Goal: Task Accomplishment & Management: Manage account settings

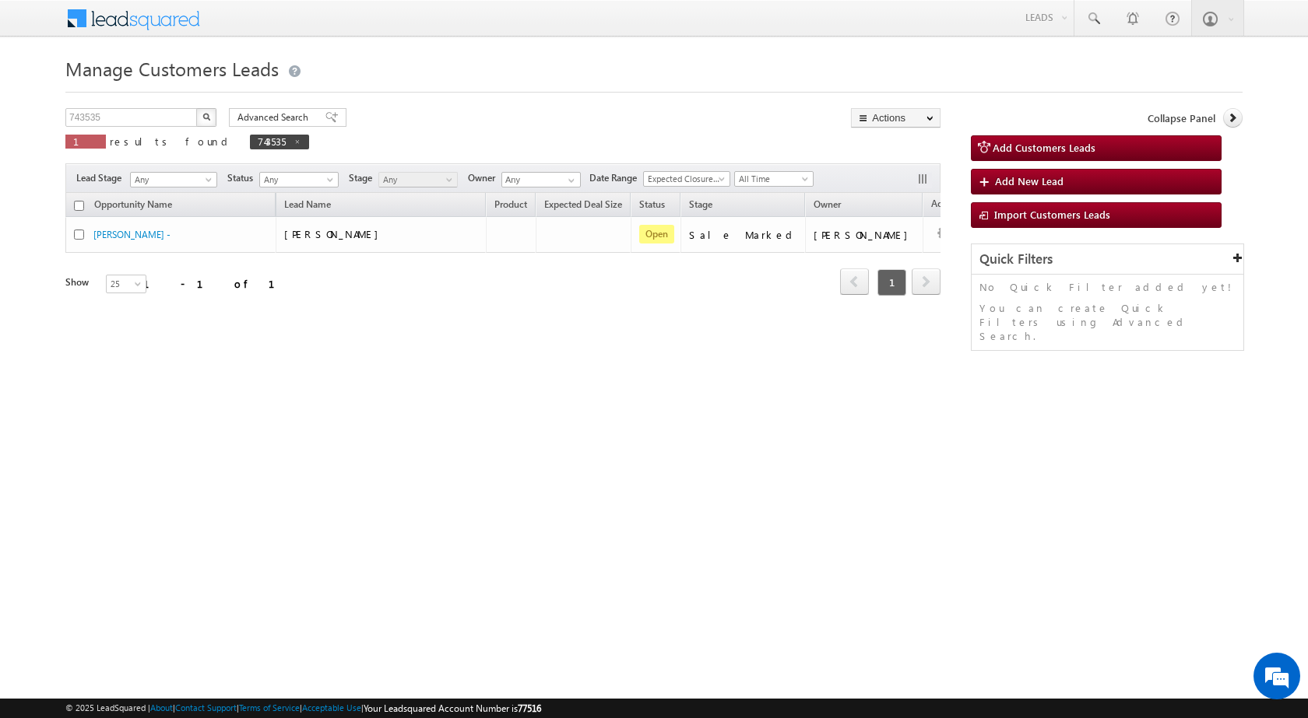
click at [216, 116] on button "button" at bounding box center [206, 117] width 20 height 19
click at [123, 119] on input "743535" at bounding box center [131, 117] width 133 height 19
paste input "3612"
type input "736125"
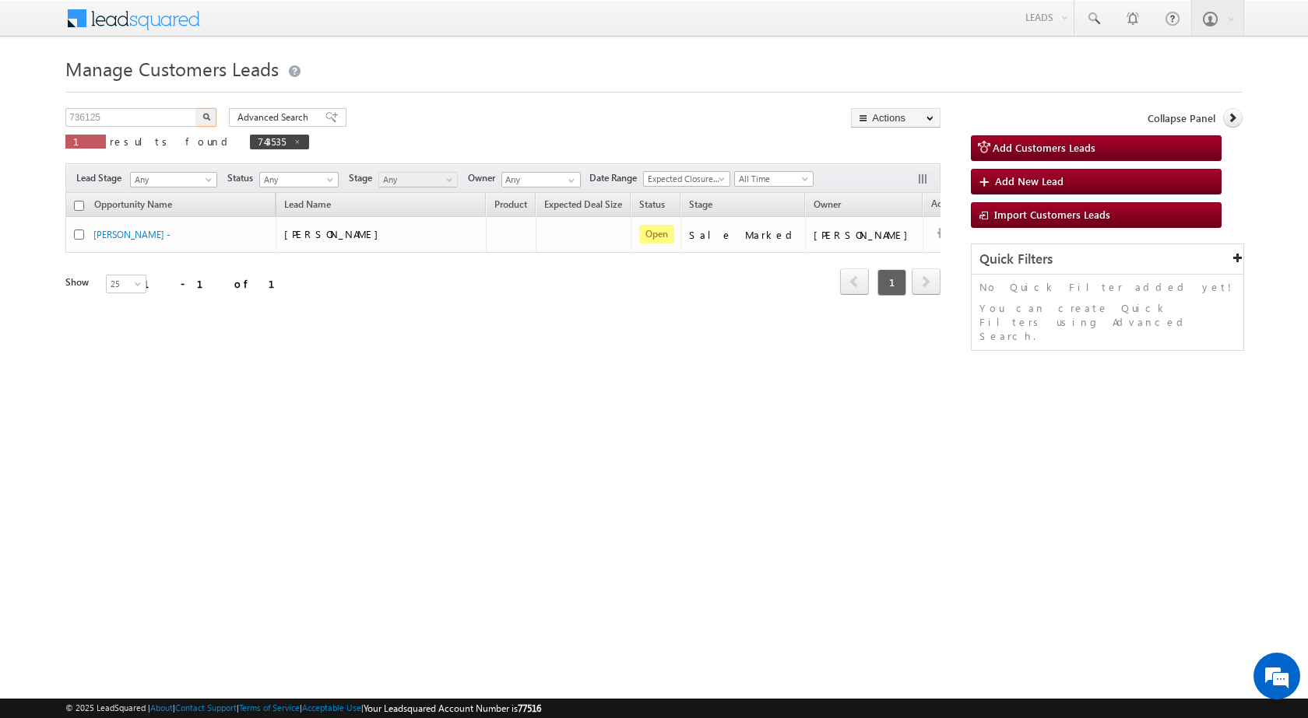
click at [199, 113] on button "button" at bounding box center [206, 117] width 20 height 19
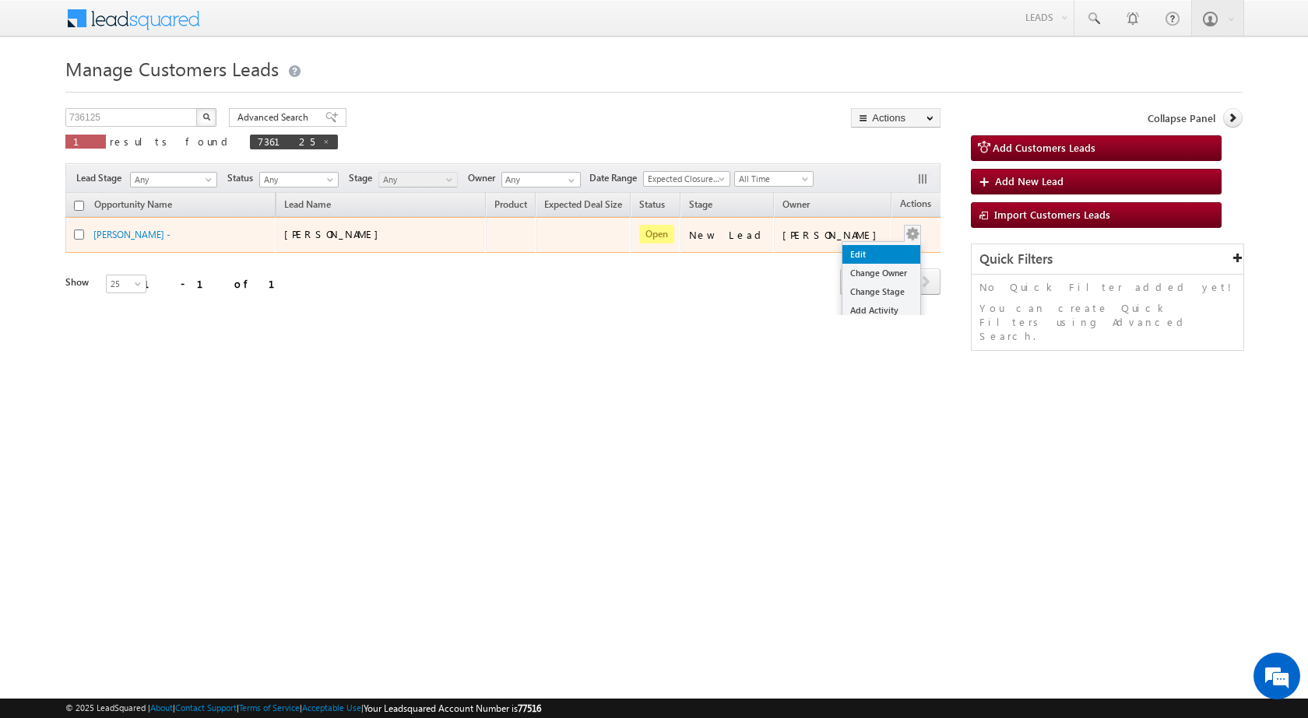
click at [854, 252] on link "Edit" at bounding box center [881, 254] width 78 height 19
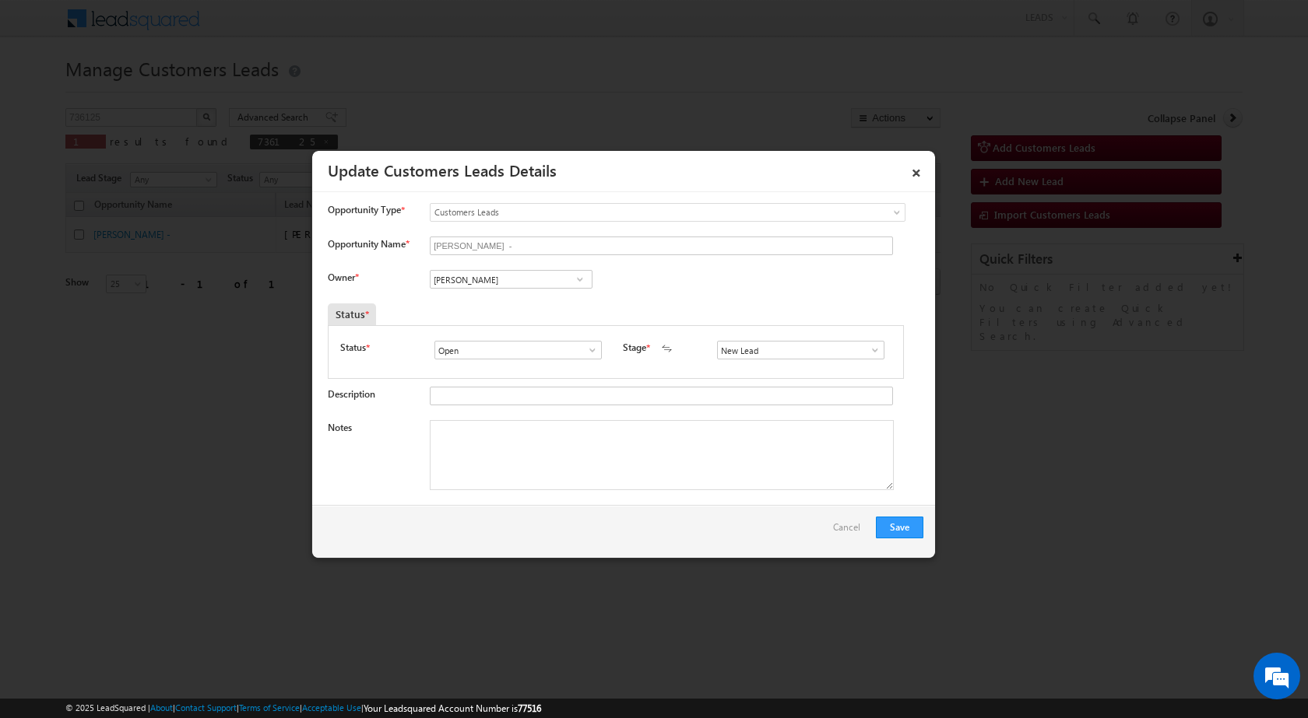
click at [867, 347] on span at bounding box center [875, 350] width 16 height 12
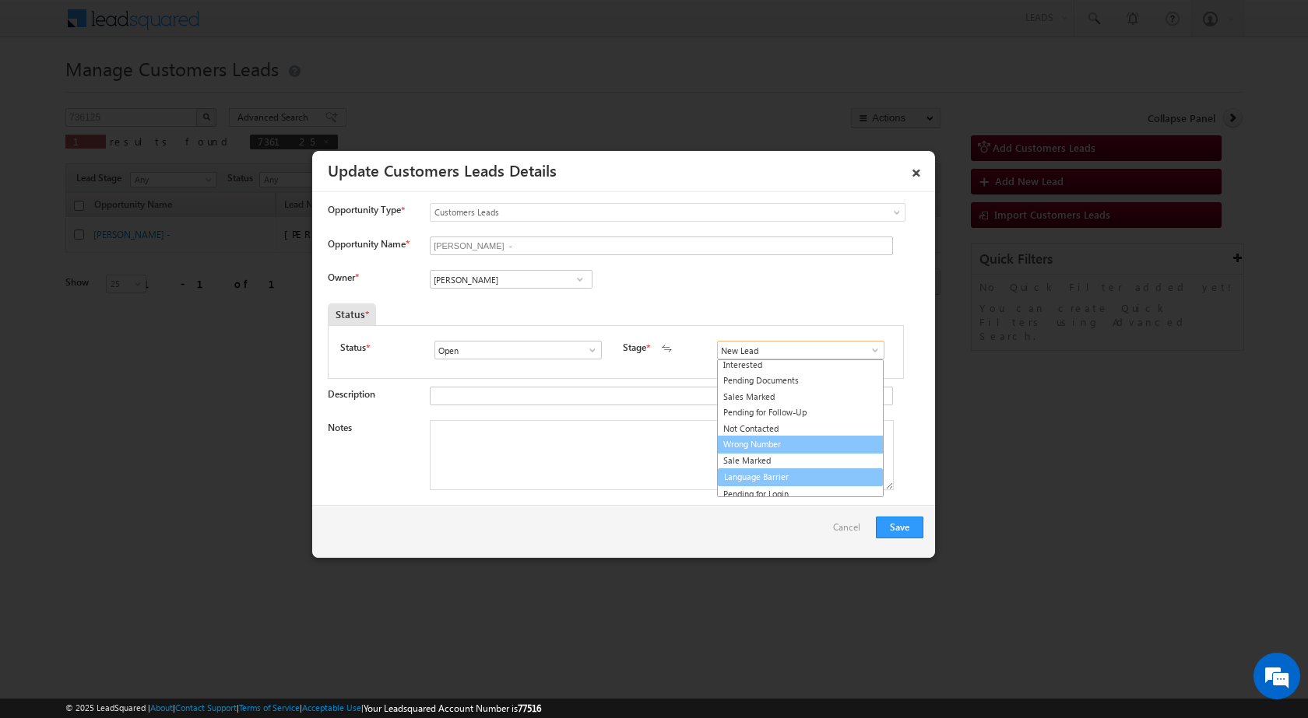
scroll to position [23, 0]
click at [759, 463] on link "Sale Marked" at bounding box center [800, 457] width 167 height 18
type input "Sale Marked"
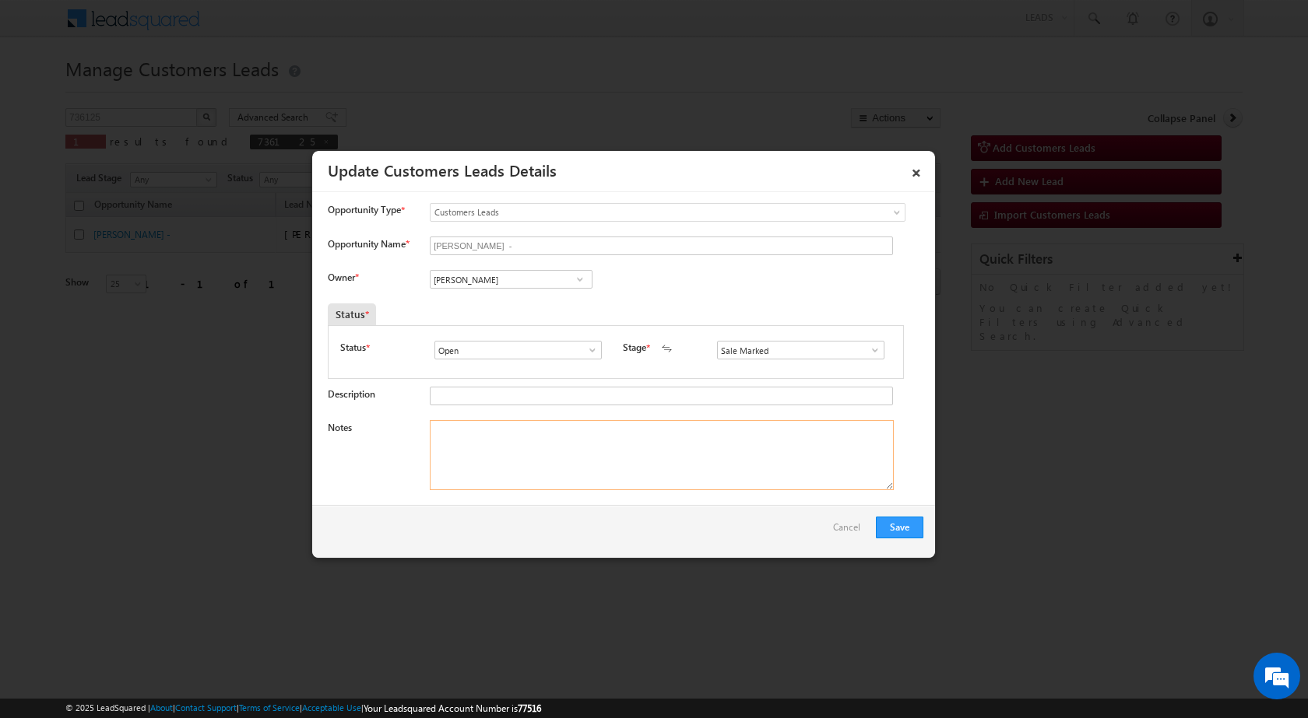
click at [584, 442] on textarea "Notes" at bounding box center [662, 455] width 464 height 70
click at [590, 487] on textarea "Notes" at bounding box center [662, 455] width 464 height 70
paste textarea "736125 - VB_Know_More - Saharanpur 247343 - CONSTRUCTION - SAHARANPUR 247343 - …"
click at [533, 428] on textarea "736125 - VB_Know_More - Saharanpur 247343 - CONSTRUCTION - SAHARANPUR 247343 - …" at bounding box center [662, 455] width 464 height 70
paste textarea "[PERSON_NAME]"
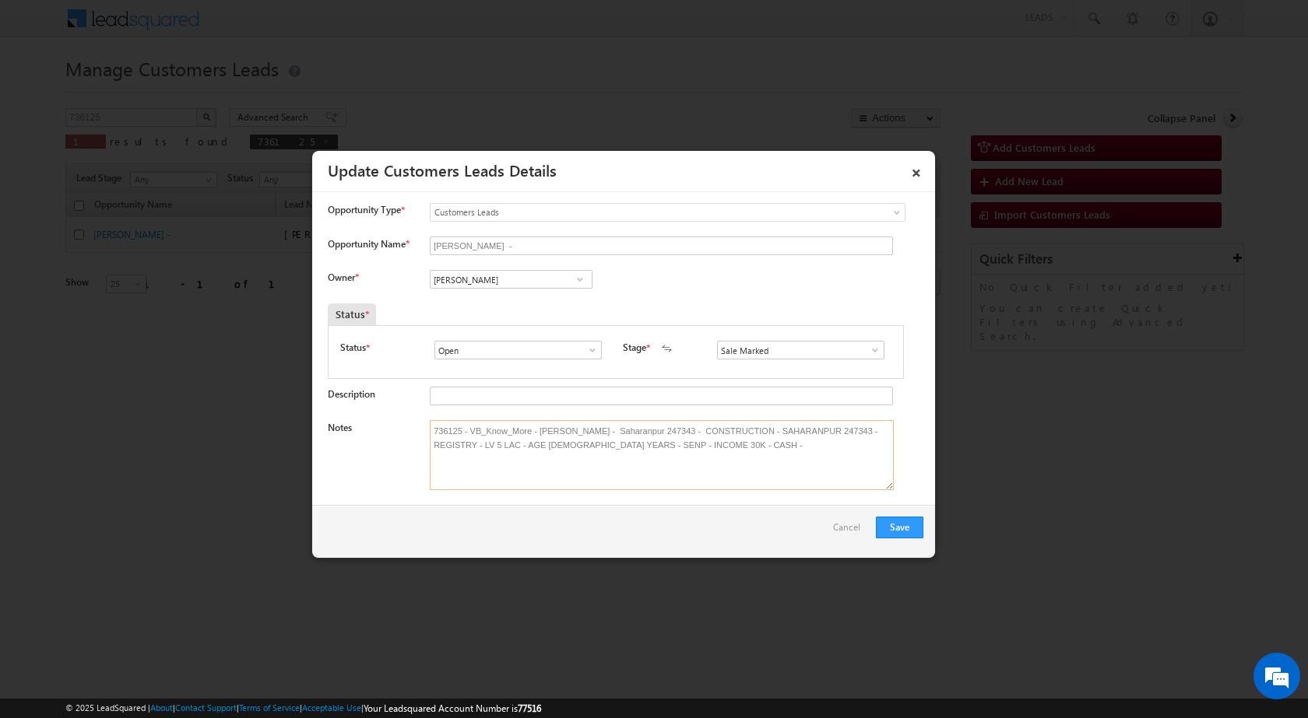
paste textarea "8979948629"
click at [616, 547] on div "Save Cancel" at bounding box center [623, 531] width 623 height 53
click at [718, 430] on textarea "736125 - VB_Know_More - Mainpal - 8979948629 - Saharanpur 247343 - CONSTRUCTION…" at bounding box center [662, 455] width 464 height 70
drag, startPoint x: 729, startPoint y: 454, endPoint x: 342, endPoint y: 384, distance: 393.0
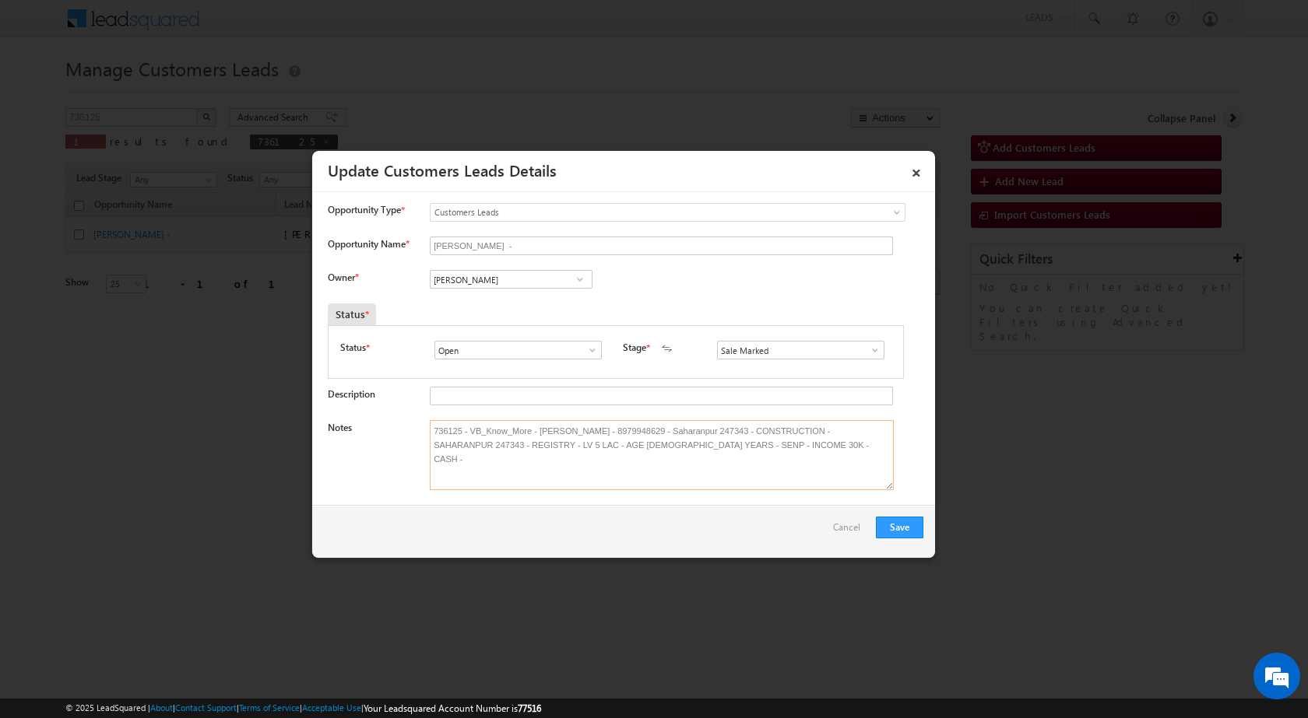
type textarea "736125 - VB_Know_More - Mainpal - 8979948629 - Saharanpur 247343 - CONSTRUCTION…"
click at [658, 542] on div "Save Cancel" at bounding box center [623, 531] width 623 height 53
click at [514, 286] on input "Vikas Halwai" at bounding box center [511, 279] width 163 height 19
paste input "ankur.kumar1@sgrlimited.in"
click at [497, 301] on link "Ankur Kumar ankur.kumar1@sgrlimited.in" at bounding box center [511, 304] width 163 height 30
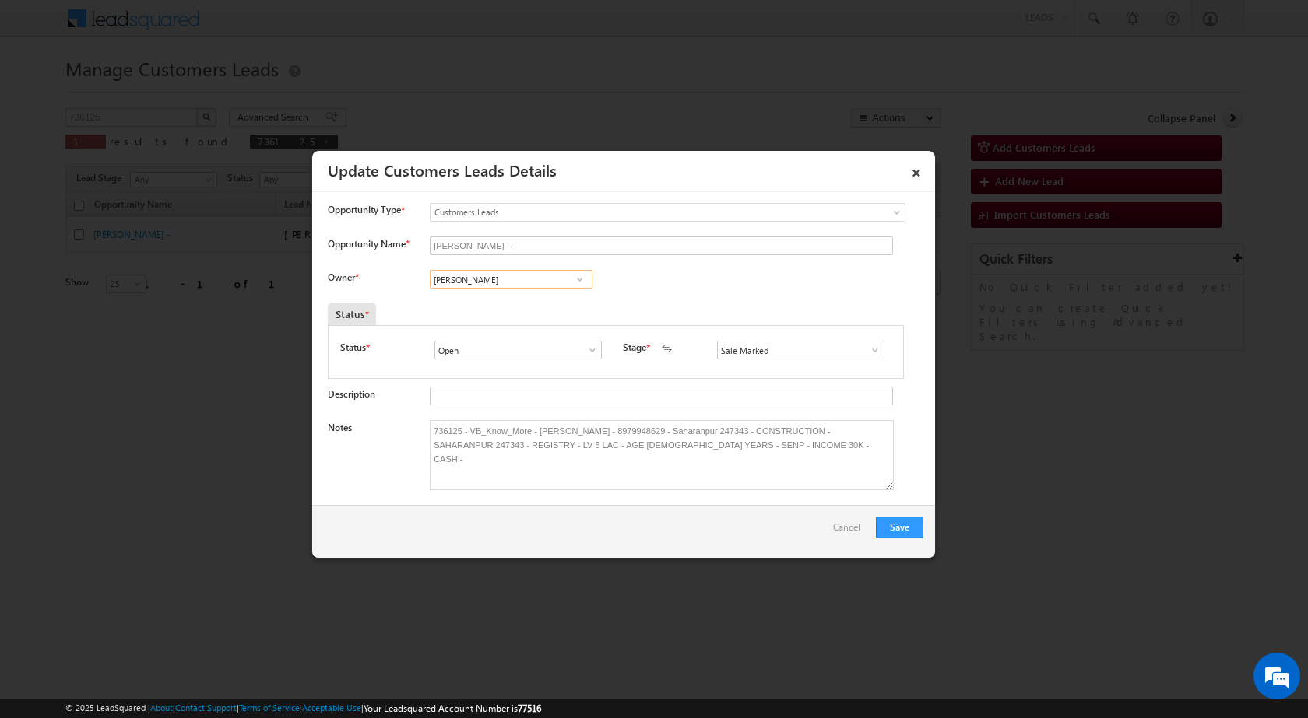
type input "[PERSON_NAME]"
click at [723, 289] on div "Owner * Vikas Halwai Vikas Halwai Vikas Halwai Ankur Kumar Ankur Kumar cd8f4b49…" at bounding box center [625, 283] width 595 height 26
click at [722, 288] on div "Owner * Vikas Halwai Vikas Halwai Vikas Halwai Ankur Kumar Ankur Kumar cd8f4b49…" at bounding box center [625, 283] width 595 height 26
click at [689, 278] on div "Owner * Vikas Halwai Vikas Halwai Vikas Halwai Ankur Kumar Ankur Kumar cd8f4b49…" at bounding box center [625, 283] width 595 height 26
click at [890, 528] on button "Save" at bounding box center [899, 528] width 47 height 22
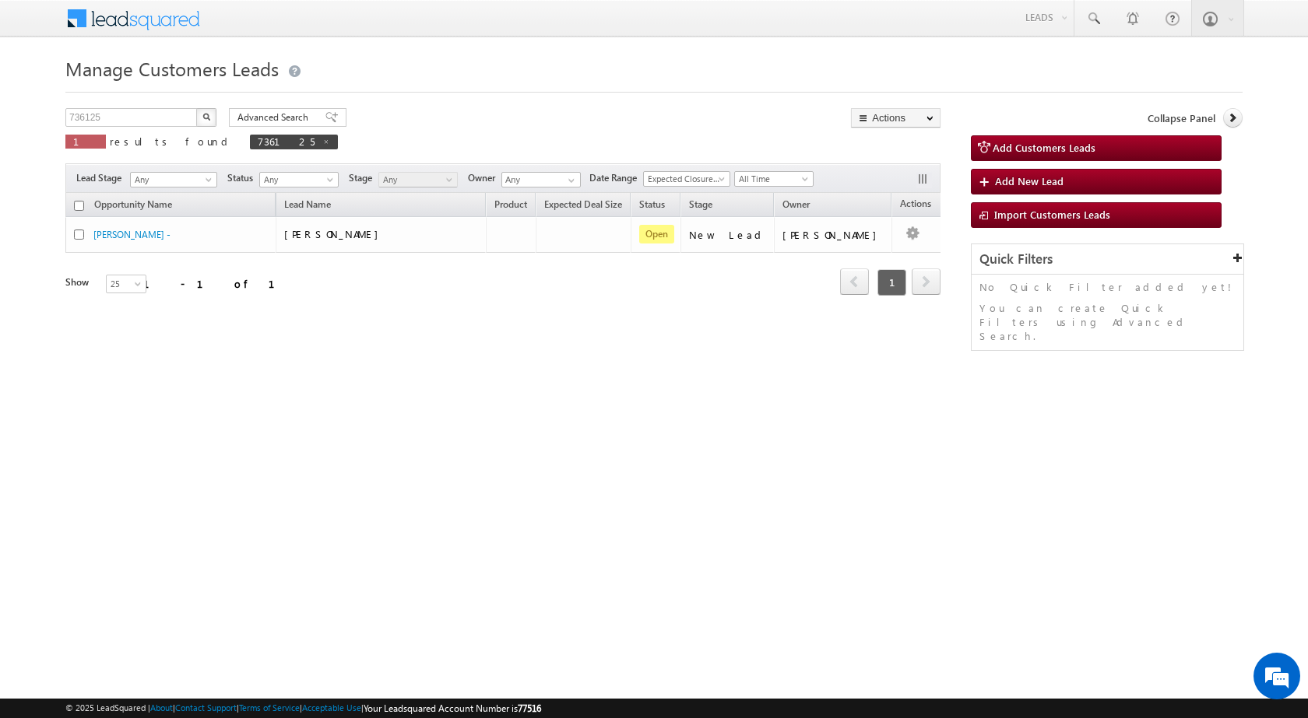
click at [657, 93] on div "Manage Customers Leads Customers Leads updated successfully. 736125 X 1 results…" at bounding box center [653, 246] width 1177 height 389
